Goal: Task Accomplishment & Management: Manage account settings

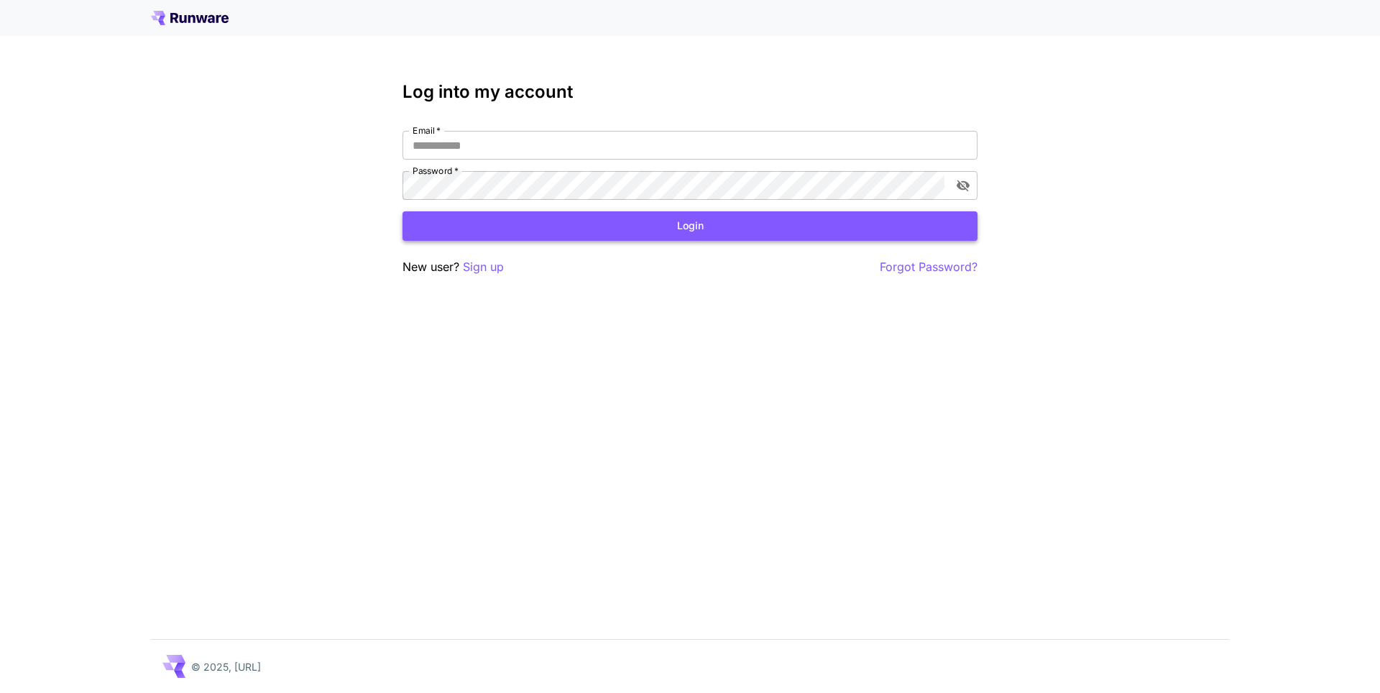
type input "**********"
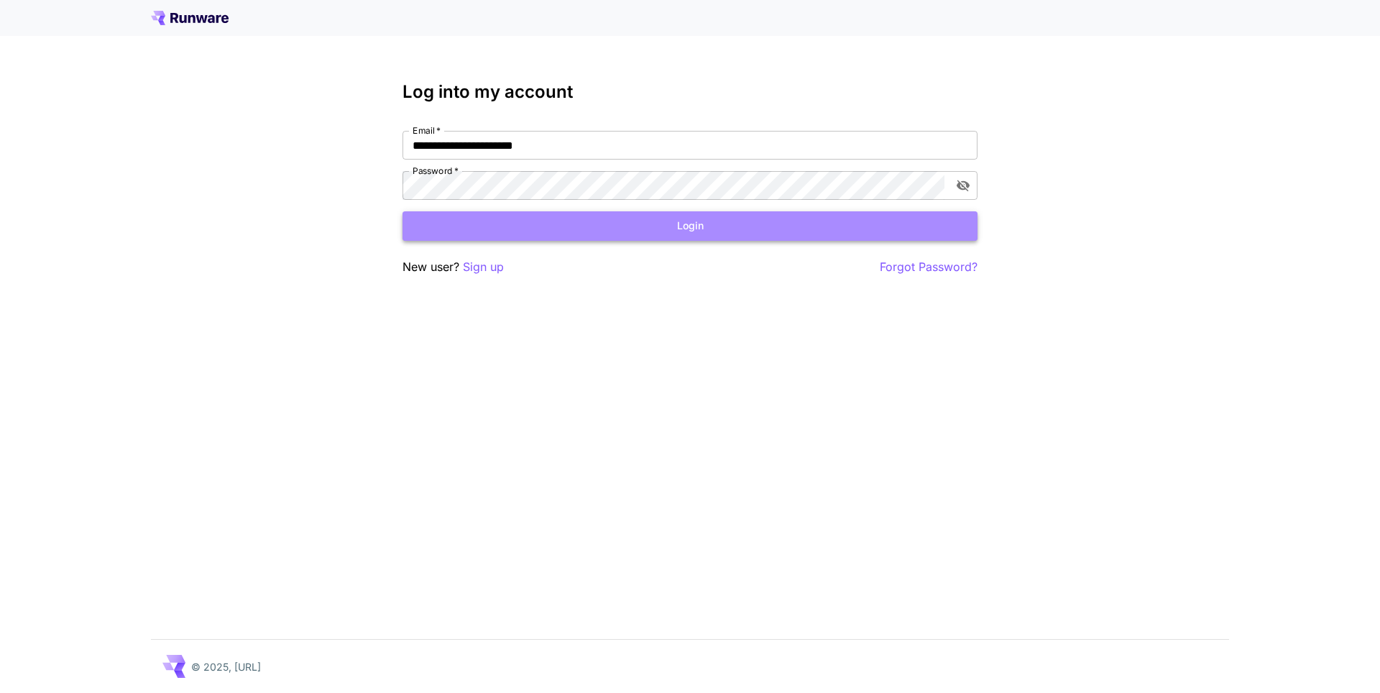
click at [702, 230] on button "Login" at bounding box center [690, 225] width 575 height 29
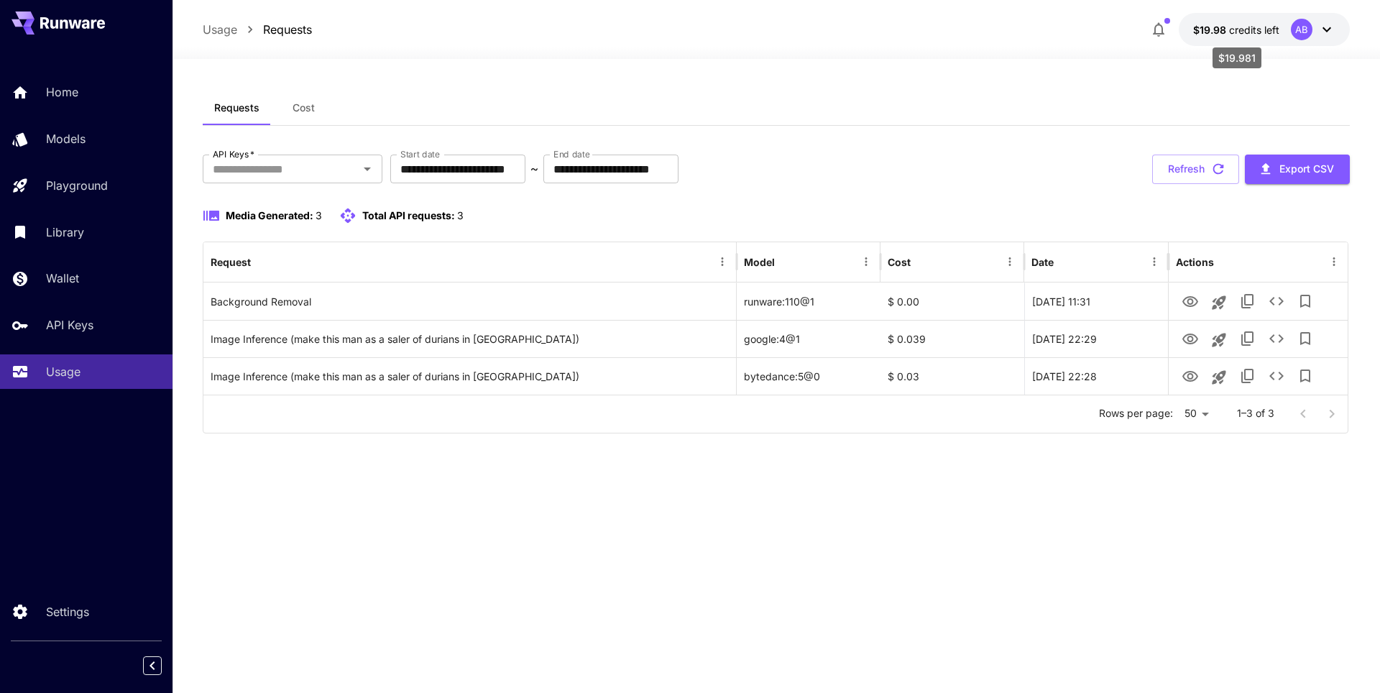
click at [1211, 28] on span "$19.98" at bounding box center [1212, 30] width 36 height 12
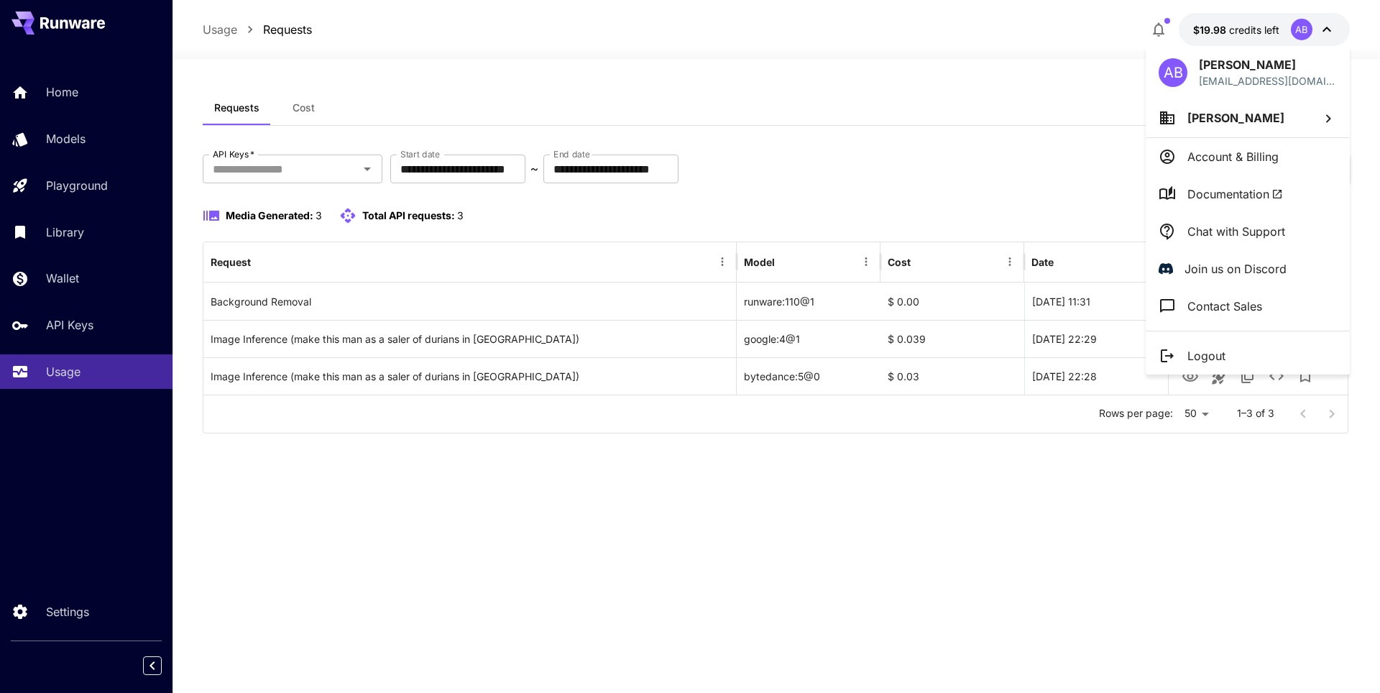
click at [1253, 160] on p "Account & Billing" at bounding box center [1233, 156] width 91 height 17
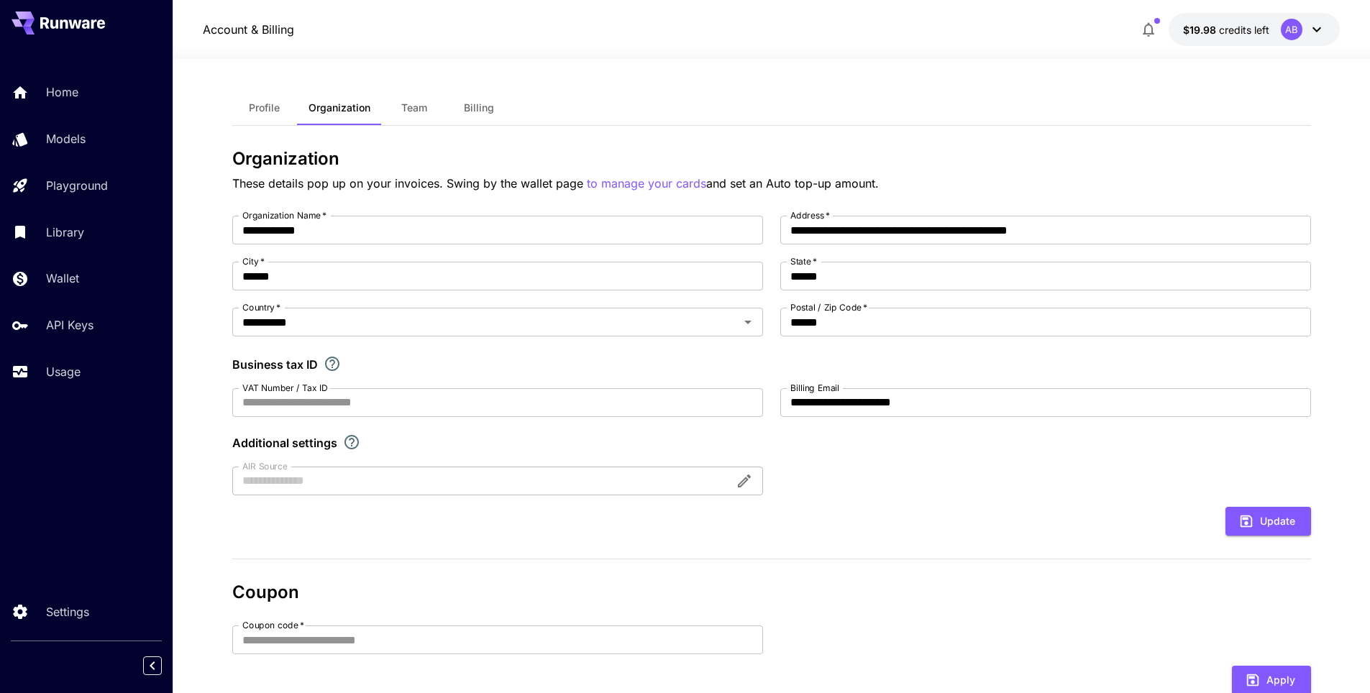
click at [1309, 33] on icon at bounding box center [1316, 29] width 17 height 17
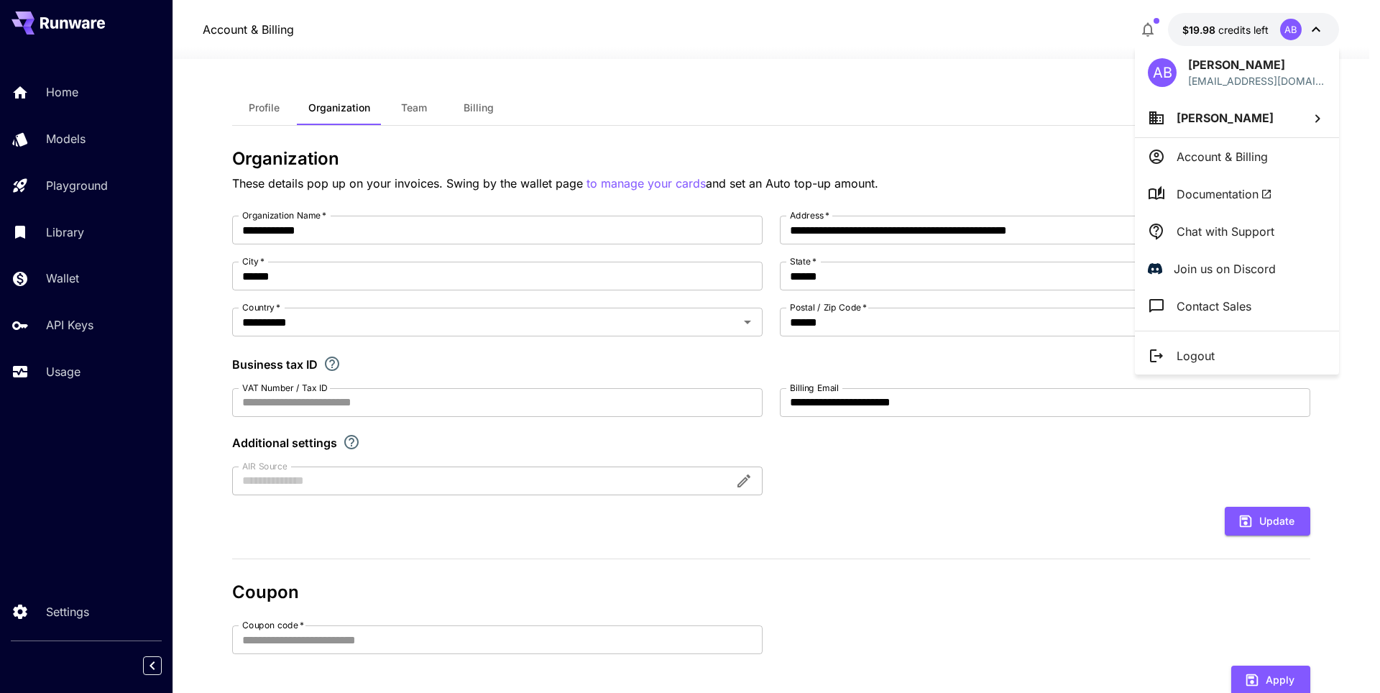
click at [1225, 121] on span "Artem Babkin" at bounding box center [1225, 118] width 97 height 14
click at [1214, 159] on div at bounding box center [690, 346] width 1380 height 693
click at [1214, 159] on p "Account & Billing" at bounding box center [1222, 156] width 91 height 17
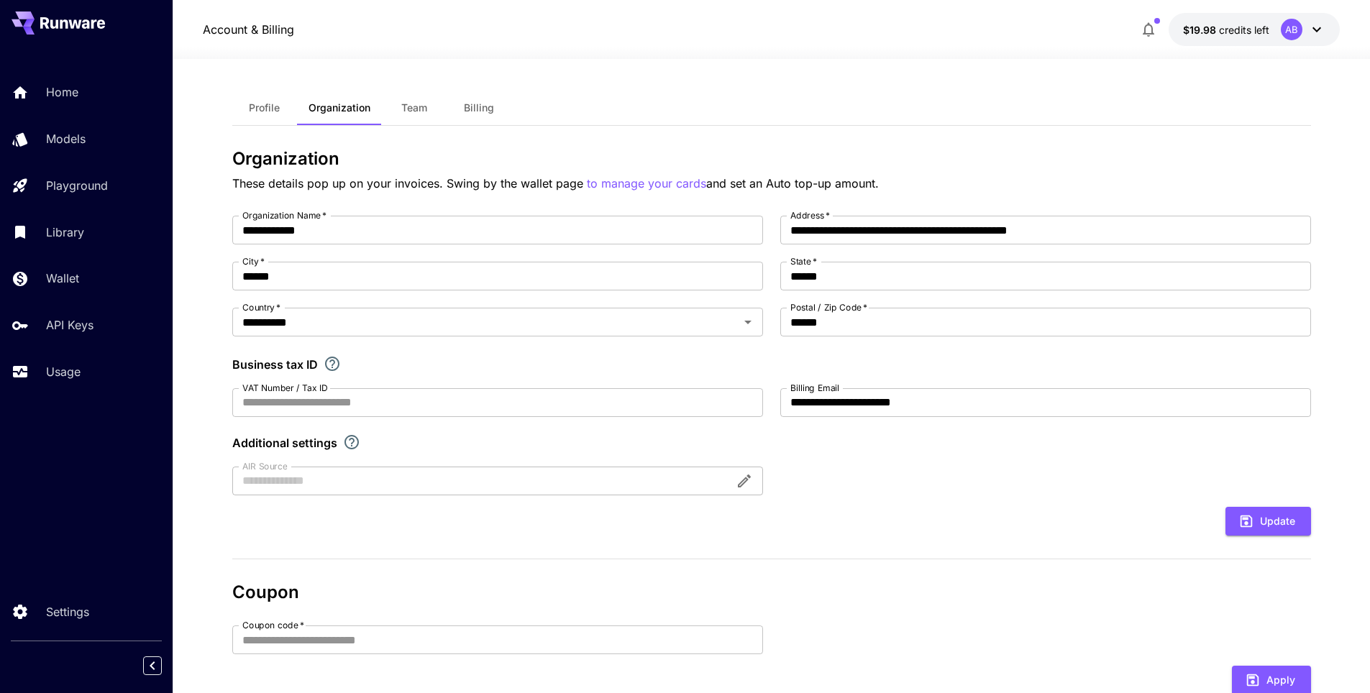
click at [417, 110] on span "Team" at bounding box center [414, 107] width 26 height 13
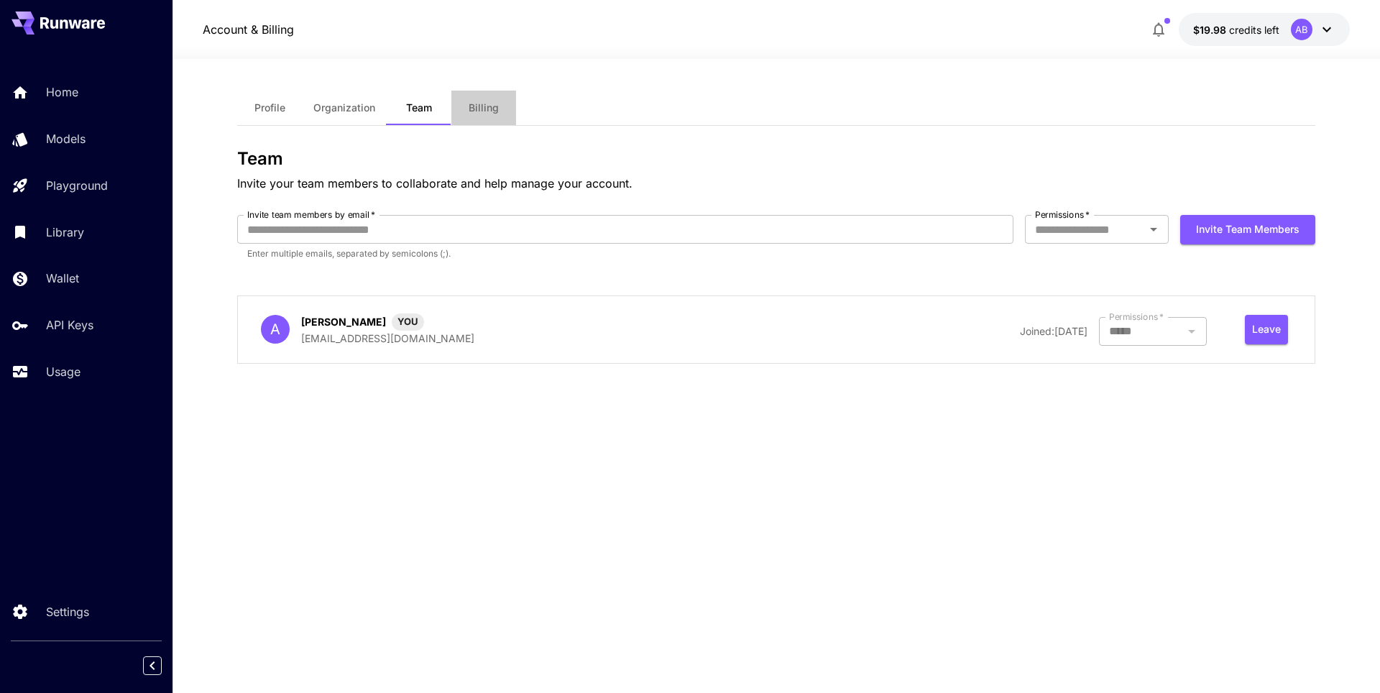
click at [487, 112] on span "Billing" at bounding box center [484, 107] width 30 height 13
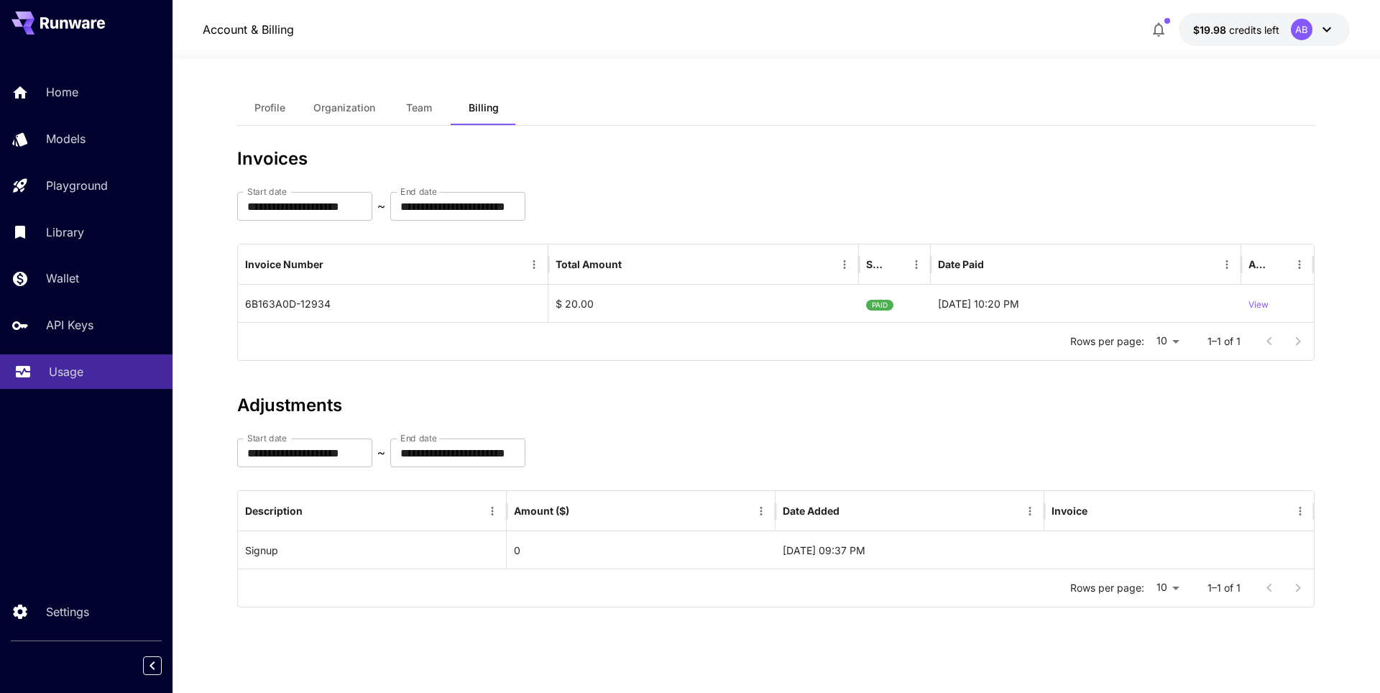
click at [63, 365] on p "Usage" at bounding box center [66, 371] width 35 height 17
